Goal: Task Accomplishment & Management: Manage account settings

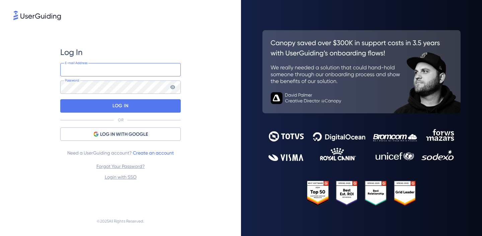
click at [76, 74] on input "email" at bounding box center [120, 69] width 121 height 13
type input "[EMAIL_ADDRESS][DOMAIN_NAME]"
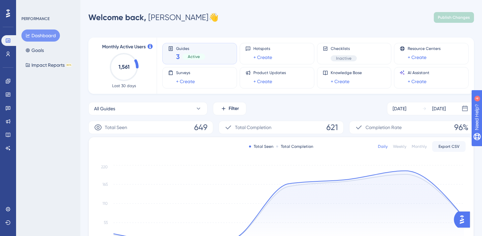
click at [33, 35] on button "Dashboard" at bounding box center [40, 35] width 39 height 12
click at [39, 50] on button "Goals" at bounding box center [34, 50] width 26 height 12
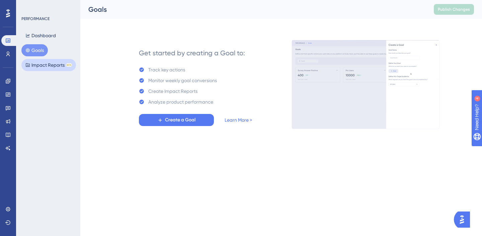
click at [39, 64] on button "Impact Reports BETA" at bounding box center [48, 65] width 55 height 12
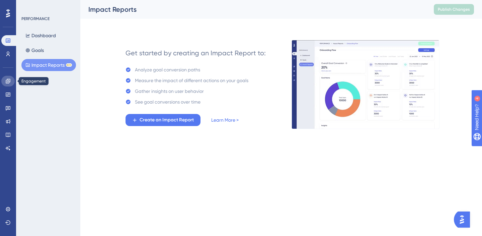
click at [10, 80] on icon at bounding box center [7, 80] width 5 height 5
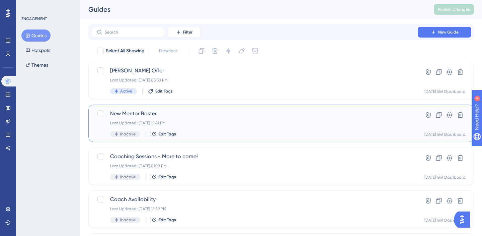
click at [129, 134] on span "Inactive" at bounding box center [127, 133] width 15 height 5
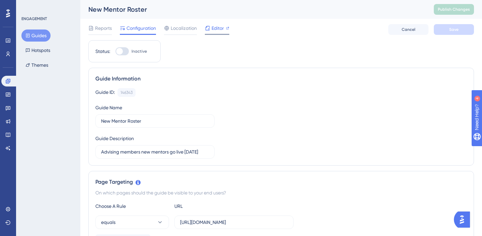
click at [216, 26] on span "Editor" at bounding box center [218, 28] width 12 height 8
